Goal: Transaction & Acquisition: Book appointment/travel/reservation

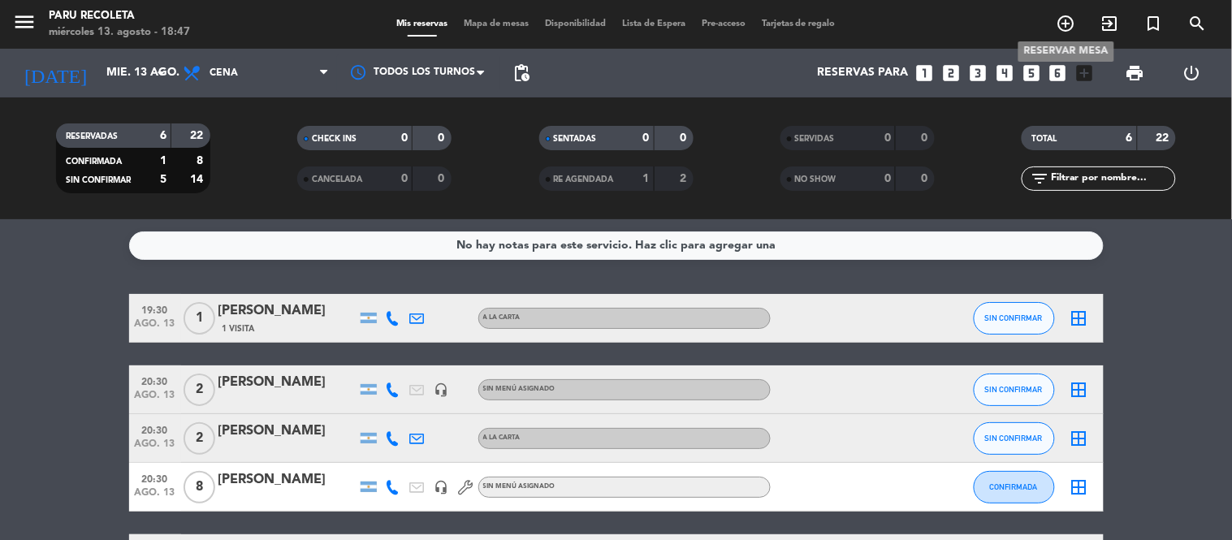
click at [1057, 19] on icon "add_circle_outline" at bounding box center [1066, 23] width 19 height 19
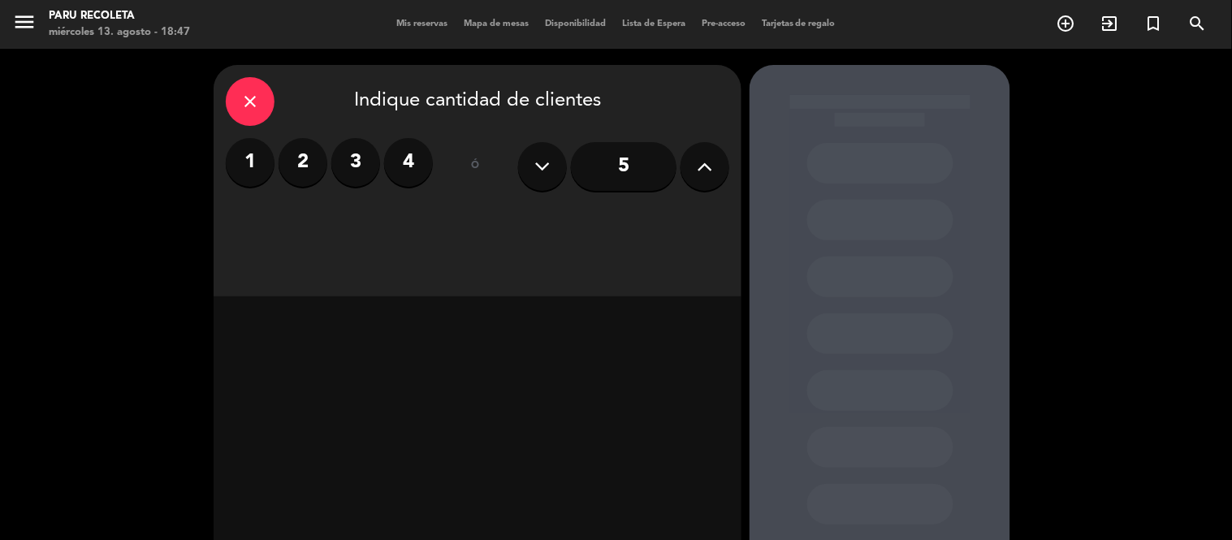
click at [358, 150] on label "3" at bounding box center [355, 162] width 49 height 49
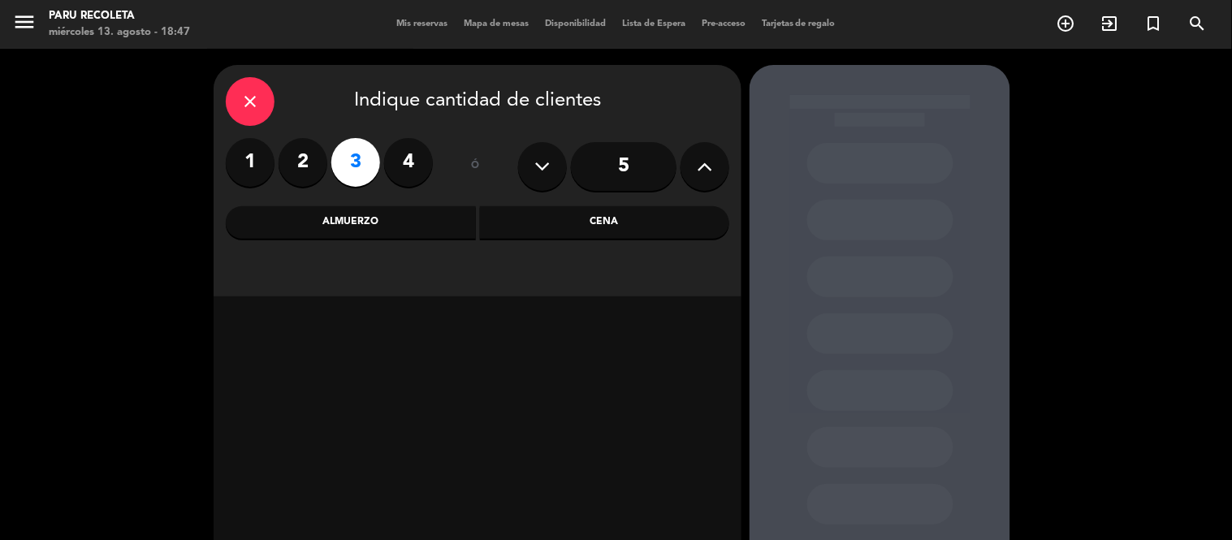
click at [567, 211] on div "Cena" at bounding box center [605, 222] width 250 height 32
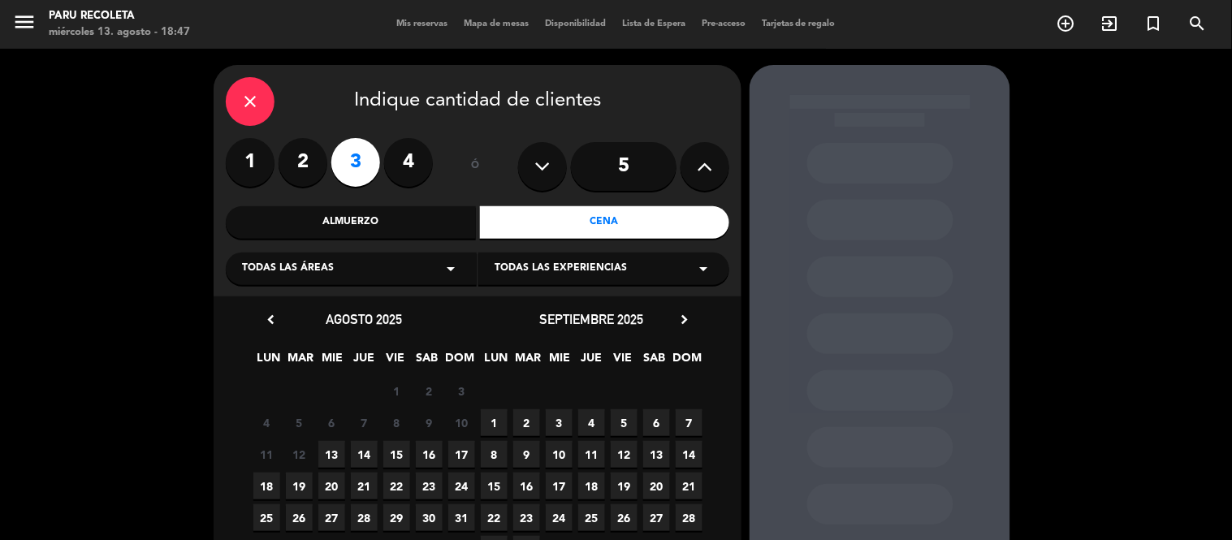
click at [328, 453] on span "13" at bounding box center [331, 454] width 27 height 27
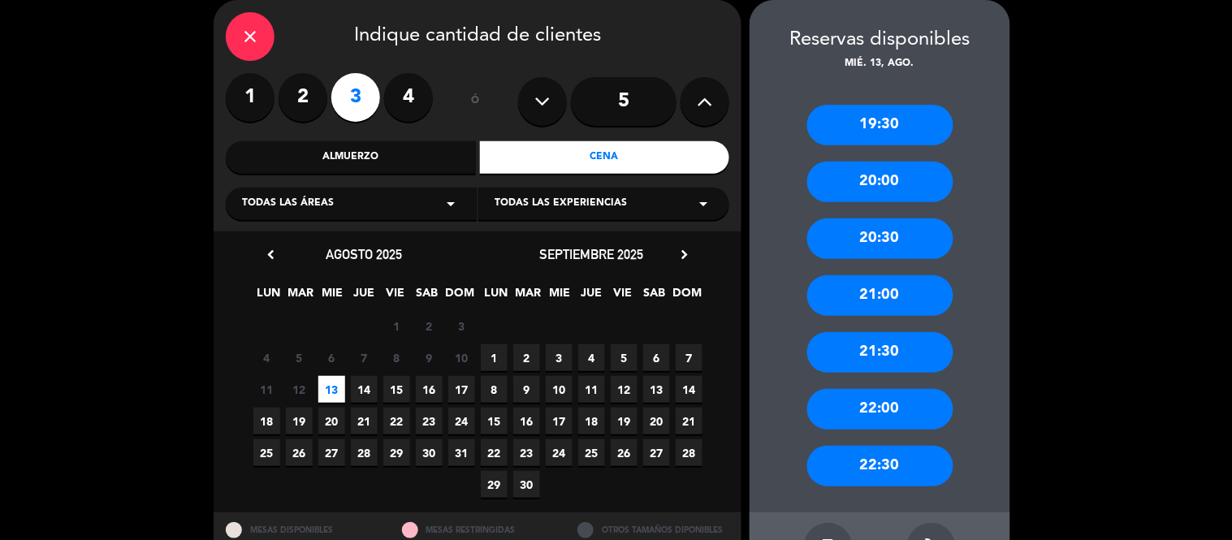
click at [870, 249] on div "20:30" at bounding box center [880, 239] width 146 height 41
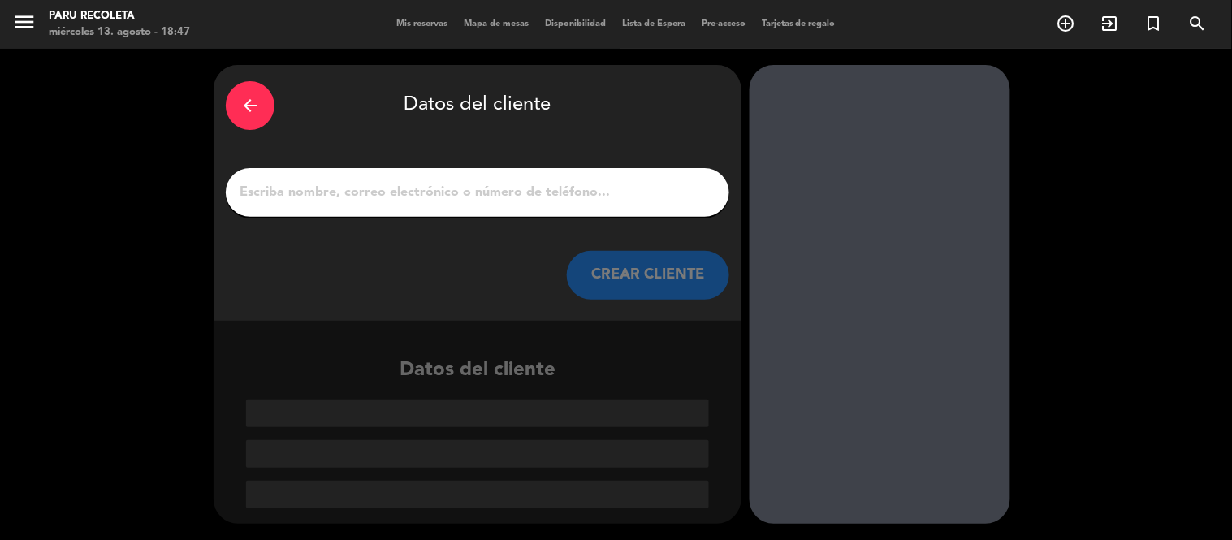
click at [524, 176] on div at bounding box center [478, 192] width 504 height 49
click at [520, 189] on input "1" at bounding box center [477, 192] width 479 height 23
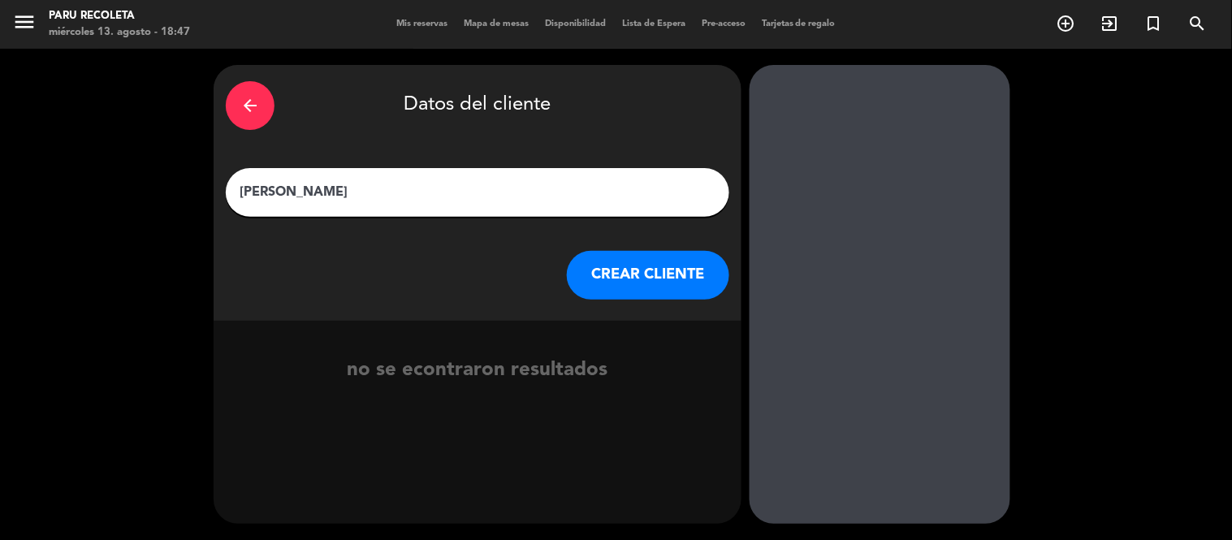
type input "[PERSON_NAME]"
click at [664, 274] on button "CREAR CLIENTE" at bounding box center [648, 275] width 162 height 49
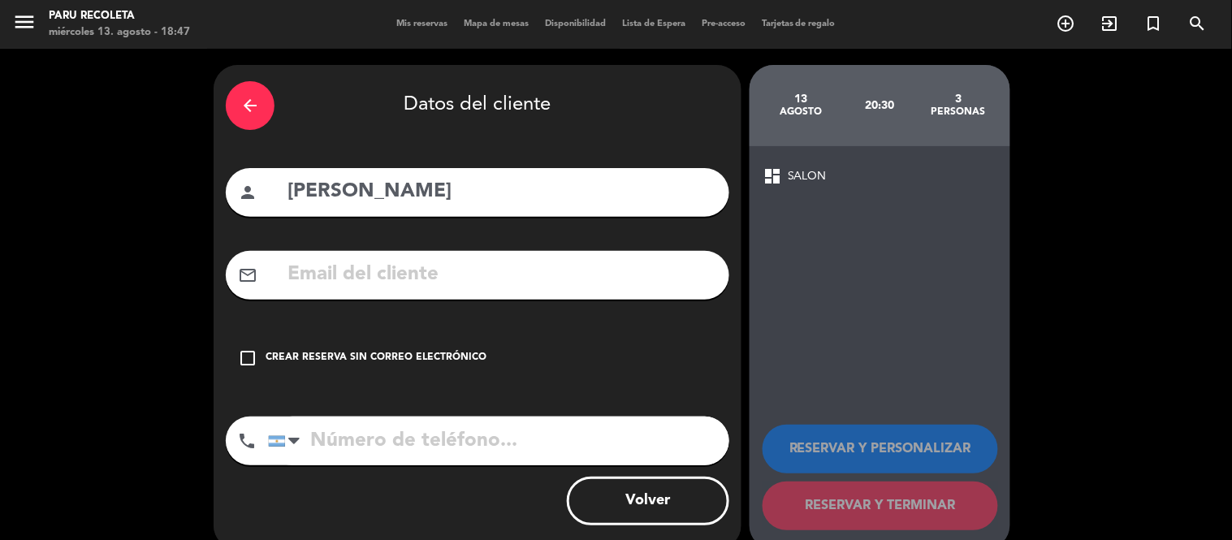
click at [249, 355] on icon "check_box_outline_blank" at bounding box center [247, 357] width 19 height 19
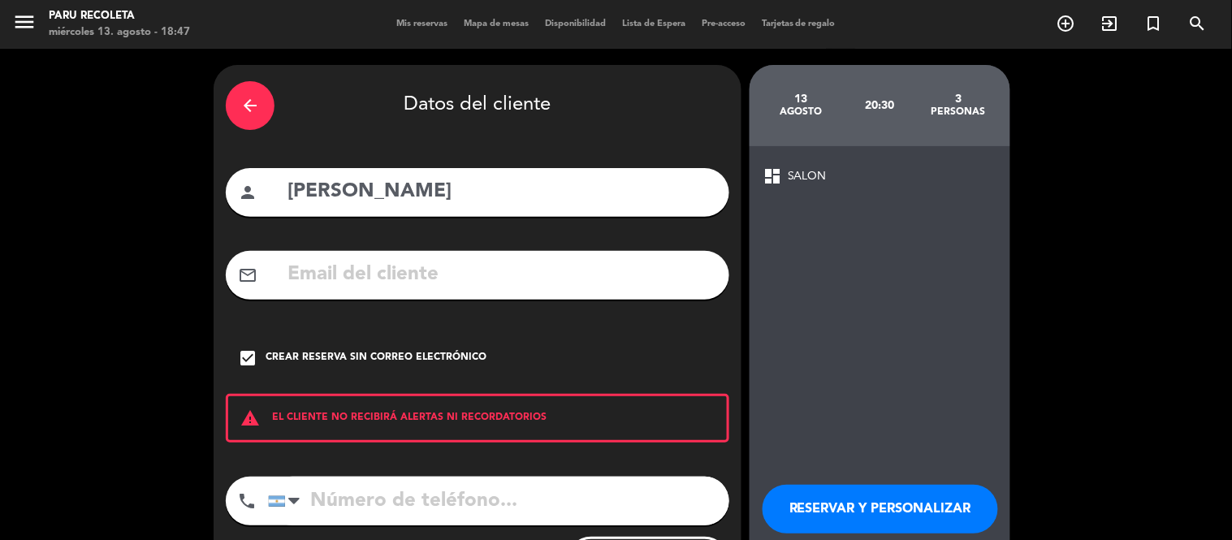
scroll to position [85, 0]
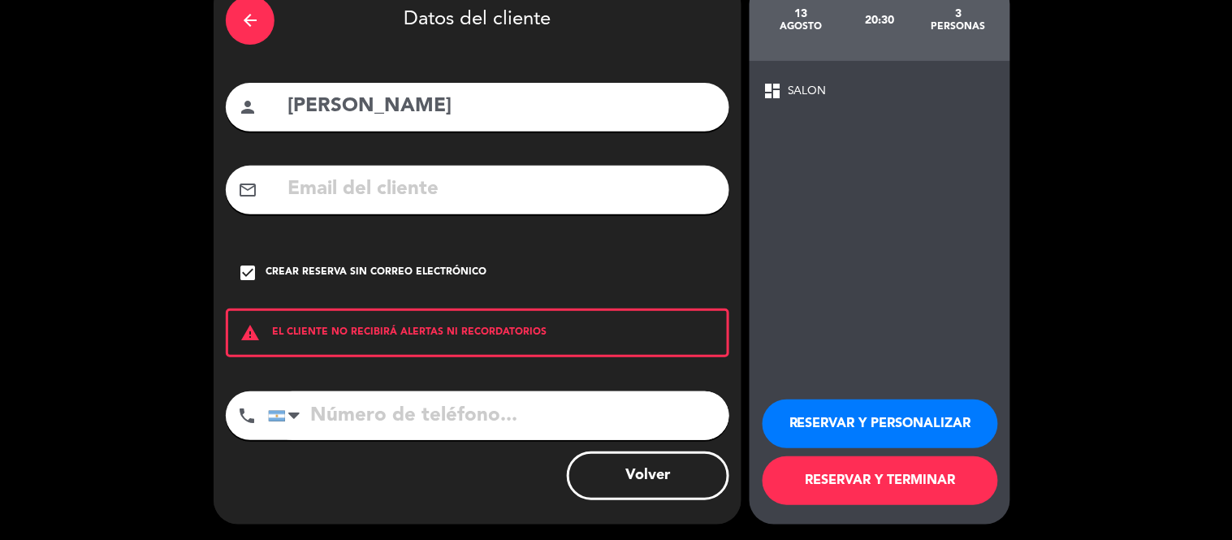
click at [850, 474] on button "RESERVAR Y TERMINAR" at bounding box center [881, 481] width 236 height 49
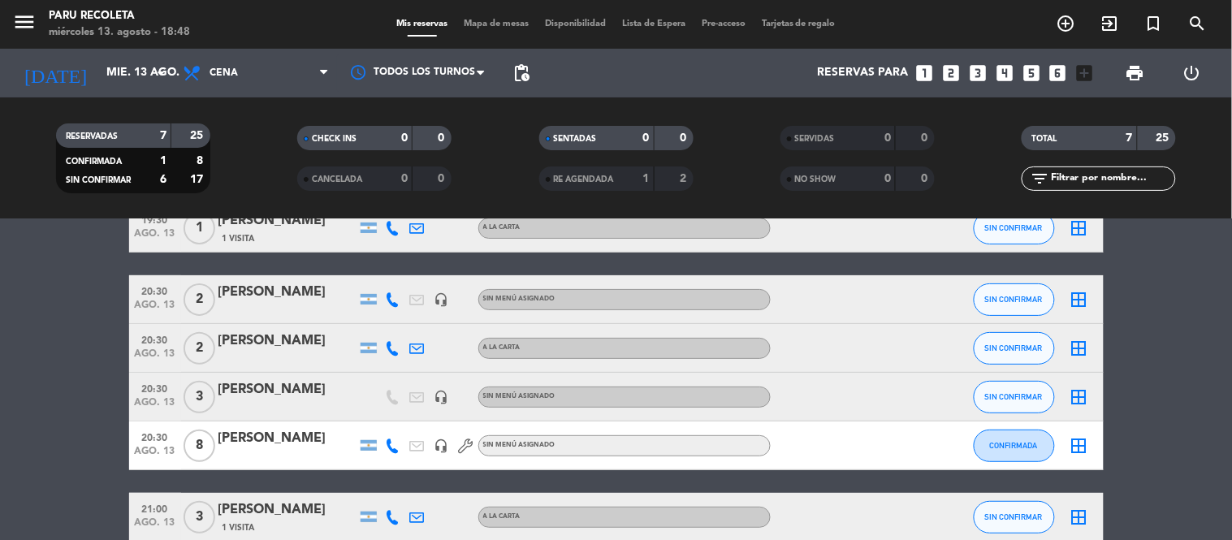
scroll to position [180, 0]
